Goal: Check status: Check status

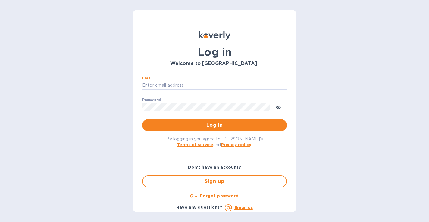
type input "[PERSON_NAME][EMAIL_ADDRESS][DOMAIN_NAME]"
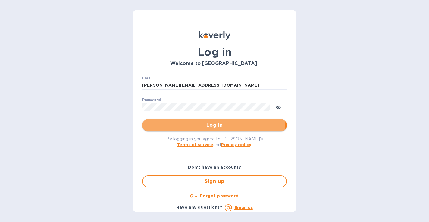
click at [202, 126] on span "Log in" at bounding box center [214, 125] width 135 height 7
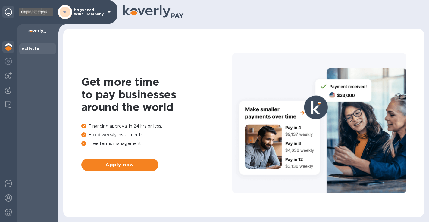
click at [8, 16] on div at bounding box center [8, 12] width 12 height 12
click at [8, 13] on icon at bounding box center [8, 11] width 7 height 7
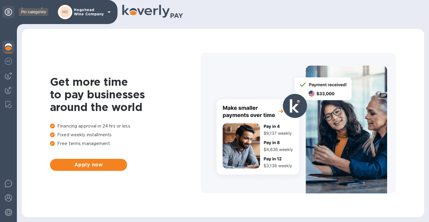
click at [8, 13] on icon at bounding box center [8, 11] width 7 height 7
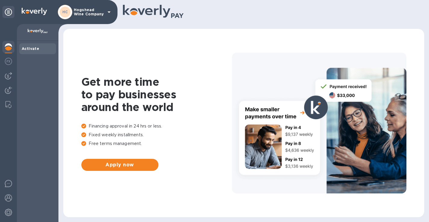
click at [7, 47] on img at bounding box center [8, 46] width 7 height 7
click at [7, 64] on img at bounding box center [8, 61] width 7 height 7
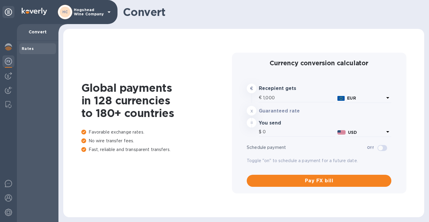
type input "1,181.71"
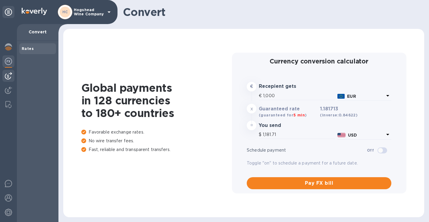
click at [7, 75] on img at bounding box center [8, 75] width 7 height 7
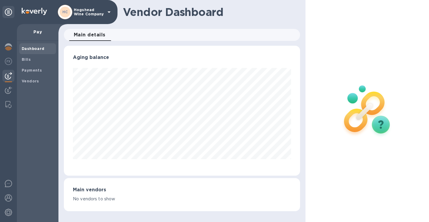
scroll to position [130, 234]
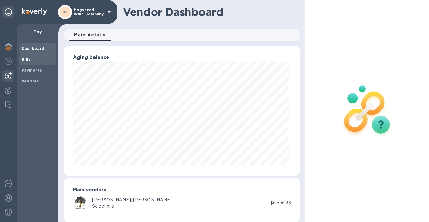
click at [28, 59] on b "Bills" at bounding box center [26, 59] width 9 height 5
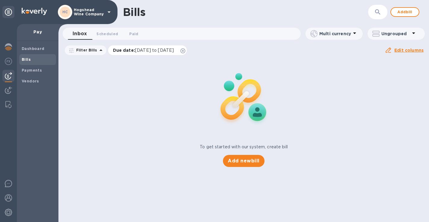
click at [185, 51] on icon at bounding box center [182, 50] width 5 height 5
click at [99, 51] on icon at bounding box center [100, 50] width 3 height 2
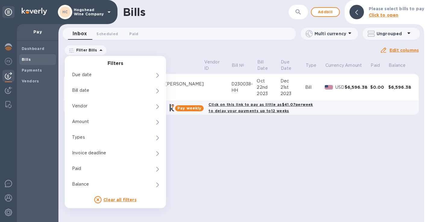
click at [154, 42] on div "Bills ​ Add bill Please select bills to pay Click to open Inbox 0 Scheduled 0 P…" at bounding box center [240, 111] width 365 height 222
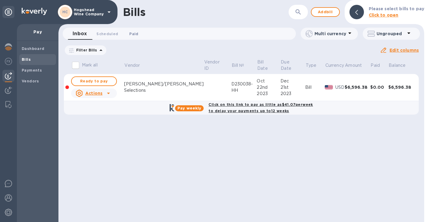
click at [135, 34] on span "Paid 0" at bounding box center [133, 34] width 9 height 6
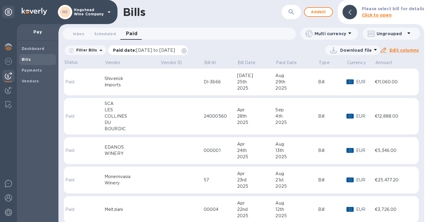
click at [161, 52] on span "[DATE] to [DATE]" at bounding box center [155, 50] width 39 height 5
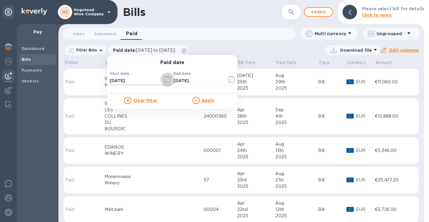
click at [164, 81] on icon "button" at bounding box center [167, 79] width 7 height 7
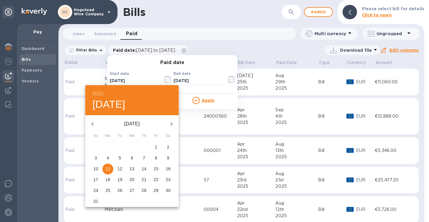
click at [94, 124] on icon "button" at bounding box center [92, 123] width 7 height 7
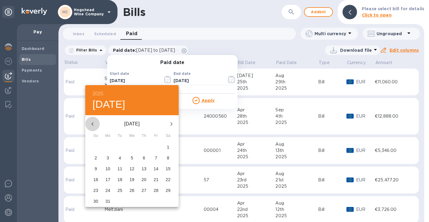
click at [94, 124] on icon "button" at bounding box center [92, 123] width 7 height 7
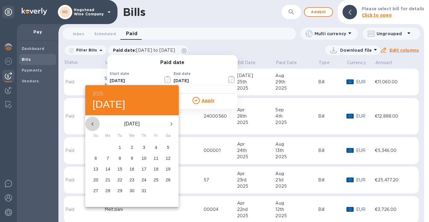
click at [94, 124] on icon "button" at bounding box center [92, 123] width 7 height 7
click at [93, 124] on icon "button" at bounding box center [92, 123] width 7 height 7
click at [92, 122] on icon "button" at bounding box center [92, 123] width 7 height 7
click at [168, 148] on p "1" at bounding box center [168, 147] width 2 height 6
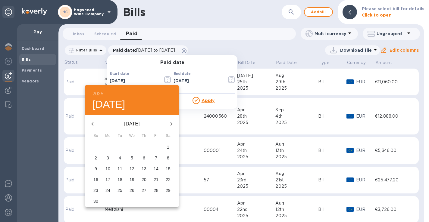
type input "[DATE]"
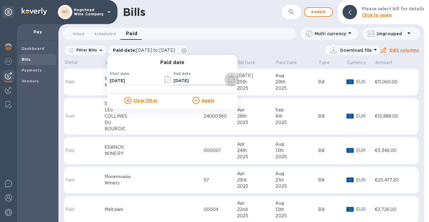
click at [228, 81] on icon "button" at bounding box center [231, 79] width 7 height 7
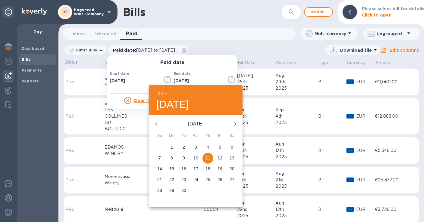
click at [156, 123] on icon "button" at bounding box center [156, 123] width 7 height 7
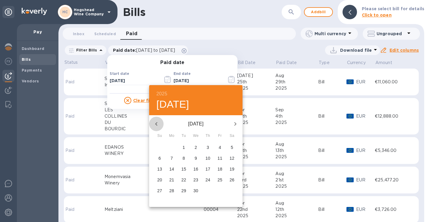
click at [156, 123] on icon "button" at bounding box center [156, 123] width 7 height 7
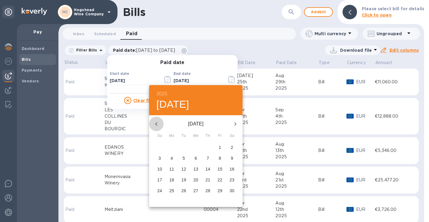
click at [156, 123] on icon "button" at bounding box center [156, 123] width 7 height 7
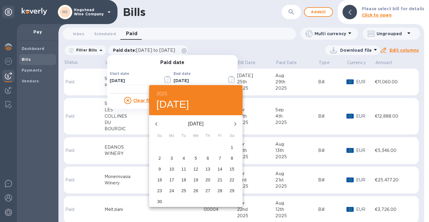
click at [156, 123] on icon "button" at bounding box center [156, 123] width 7 height 7
click at [236, 124] on icon "button" at bounding box center [235, 124] width 2 height 4
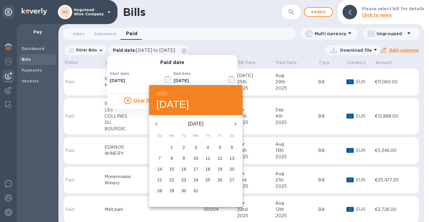
click at [236, 124] on icon "button" at bounding box center [235, 124] width 2 height 4
click at [160, 145] on p "1" at bounding box center [159, 147] width 2 height 6
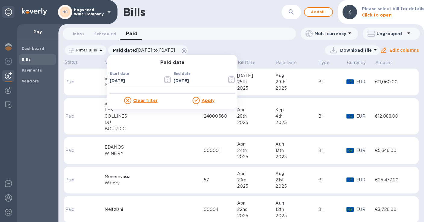
type input "[DATE]"
click at [207, 101] on u "Apply" at bounding box center [207, 100] width 13 height 5
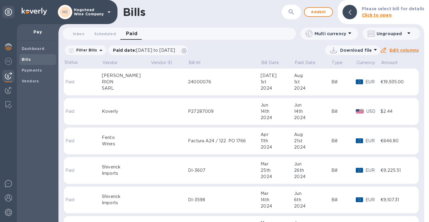
click at [223, 33] on div "Inbox 0 Scheduled 0 Paid 0" at bounding box center [182, 34] width 228 height 12
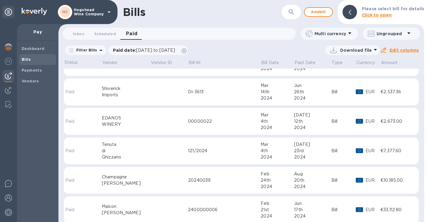
scroll to position [169, 0]
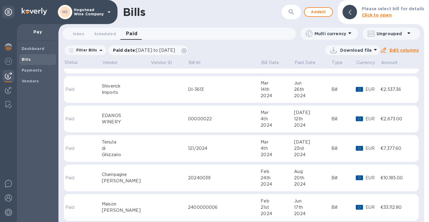
click at [383, 147] on div "€7,377.60" at bounding box center [396, 148] width 32 height 6
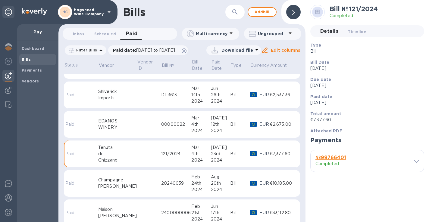
click at [416, 161] on icon at bounding box center [416, 161] width 5 height 3
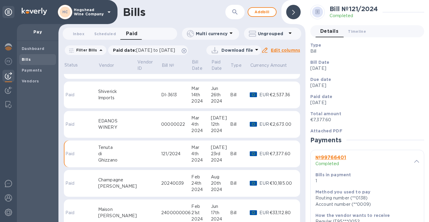
click at [401, 124] on div "Total amount €7,377.60" at bounding box center [365, 116] width 114 height 17
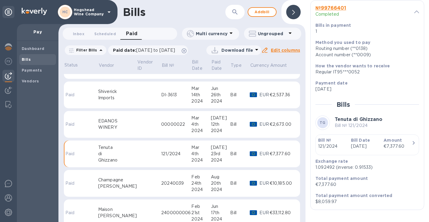
scroll to position [156, 0]
